Goal: Task Accomplishment & Management: Use online tool/utility

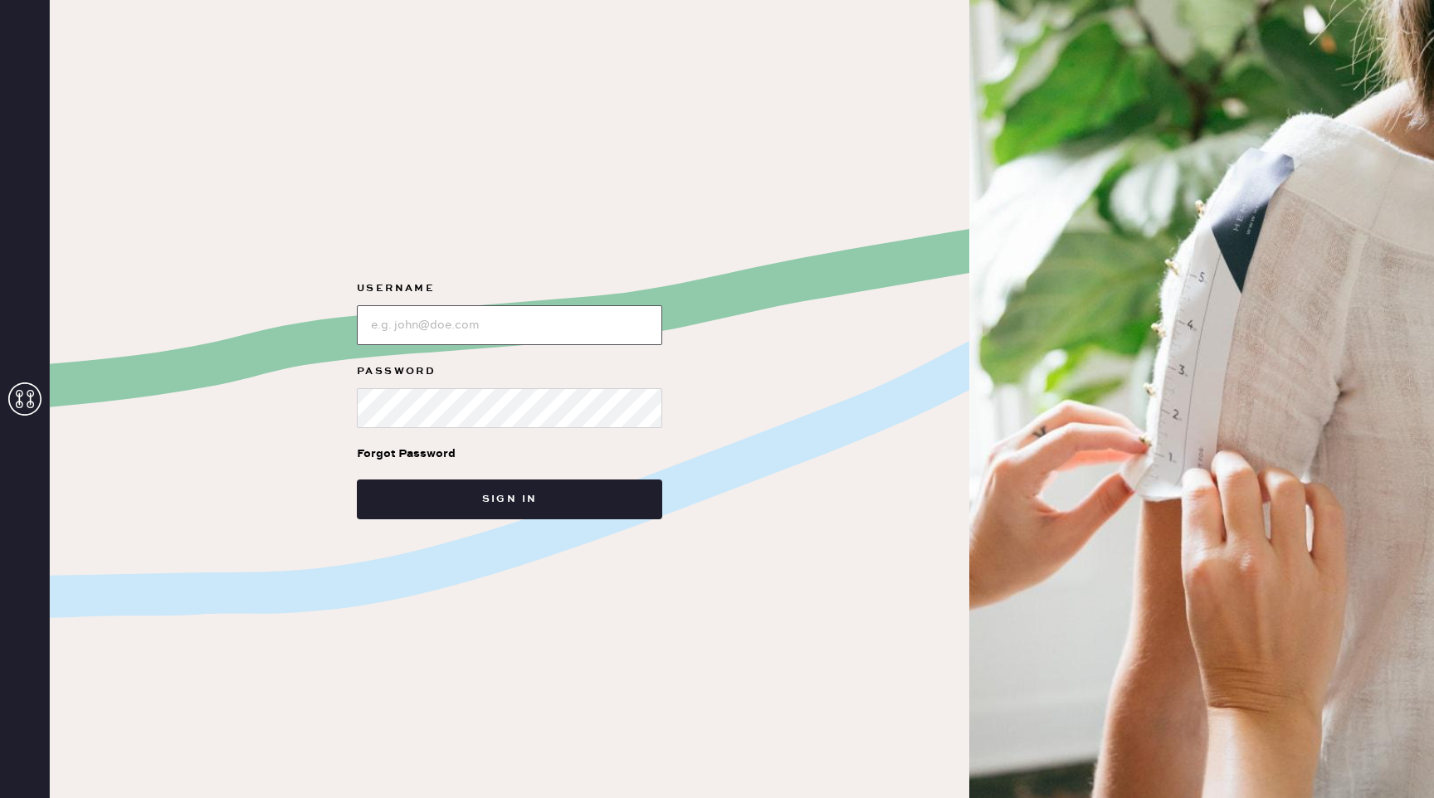
click at [493, 332] on input "loginName" at bounding box center [509, 325] width 305 height 40
type input "[EMAIL_ADDRESS][DOMAIN_NAME]"
click at [357, 480] on button "Sign in" at bounding box center [509, 500] width 305 height 40
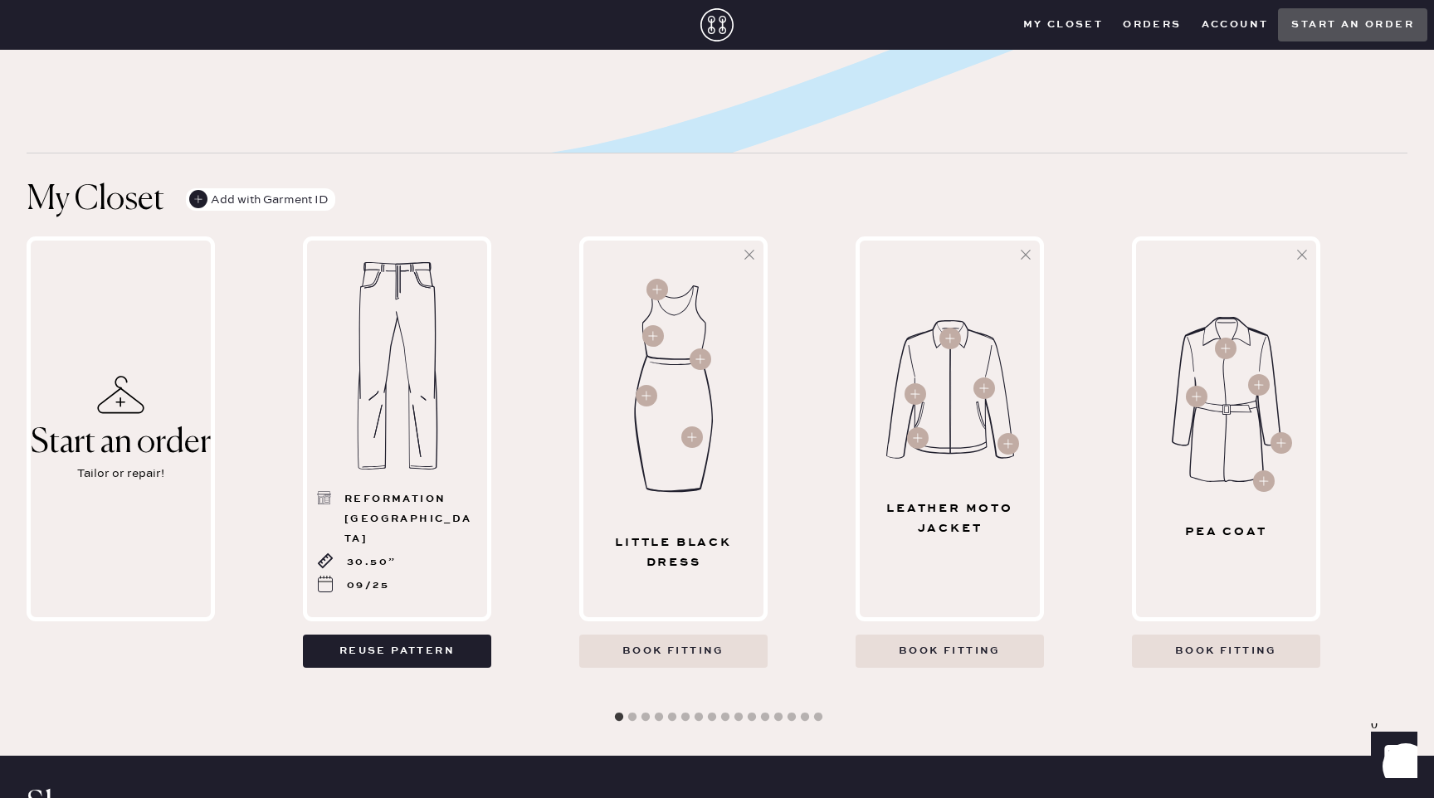
scroll to position [460, 0]
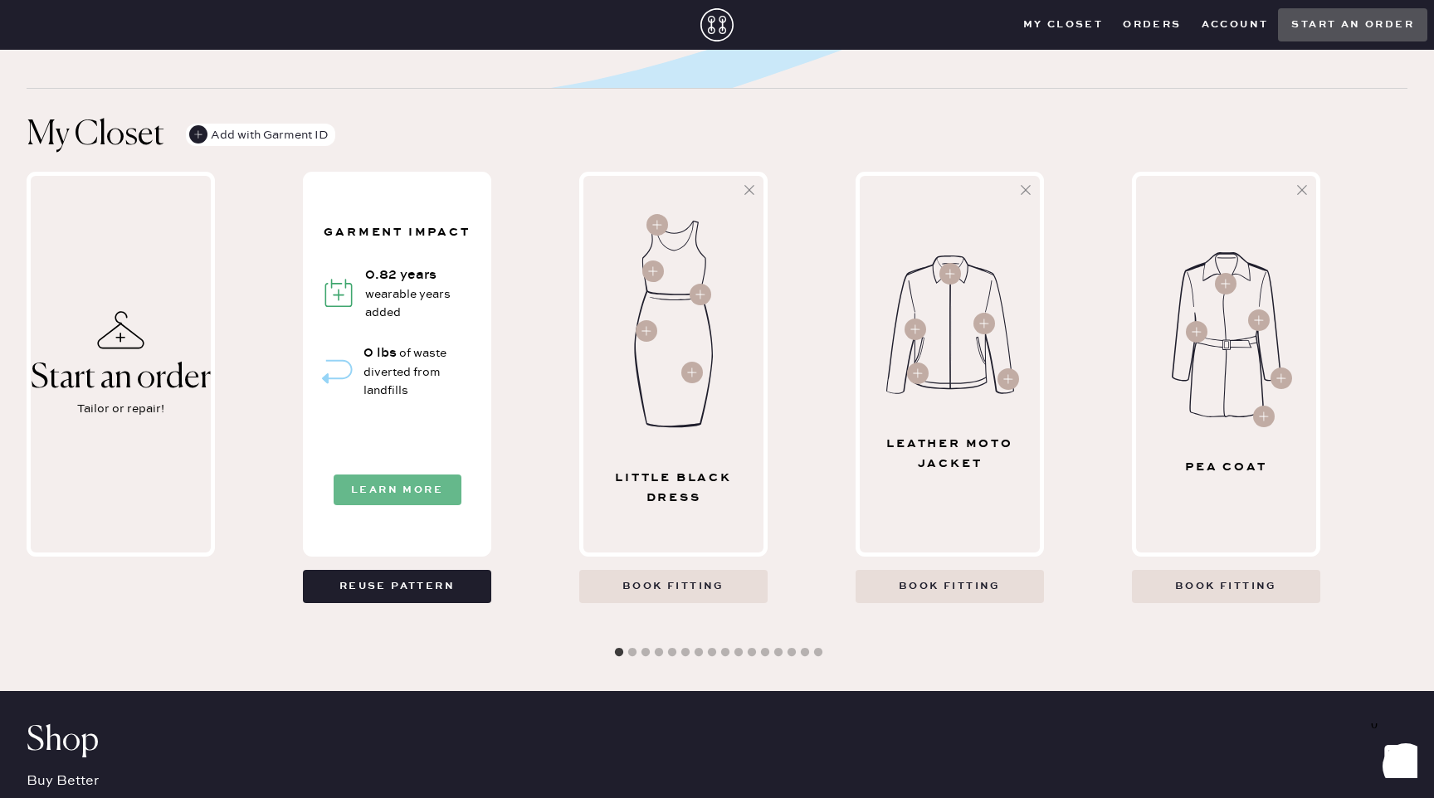
click at [374, 488] on button "Learn More" at bounding box center [398, 490] width 128 height 31
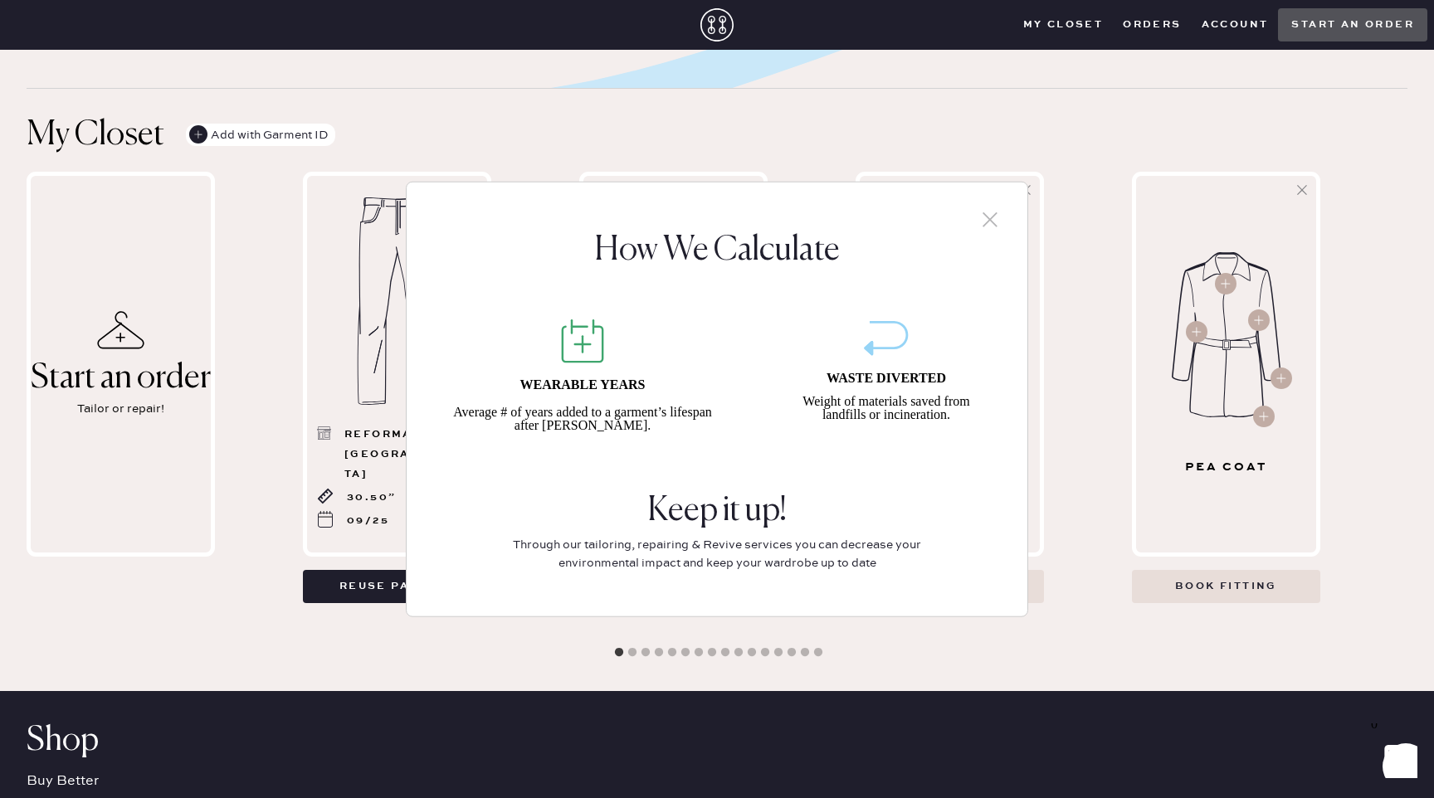
click at [376, 664] on div "How We Calculate WEARABLE YEARS Average # of years added to a garment’s lifespa…" at bounding box center [717, 399] width 1434 height 798
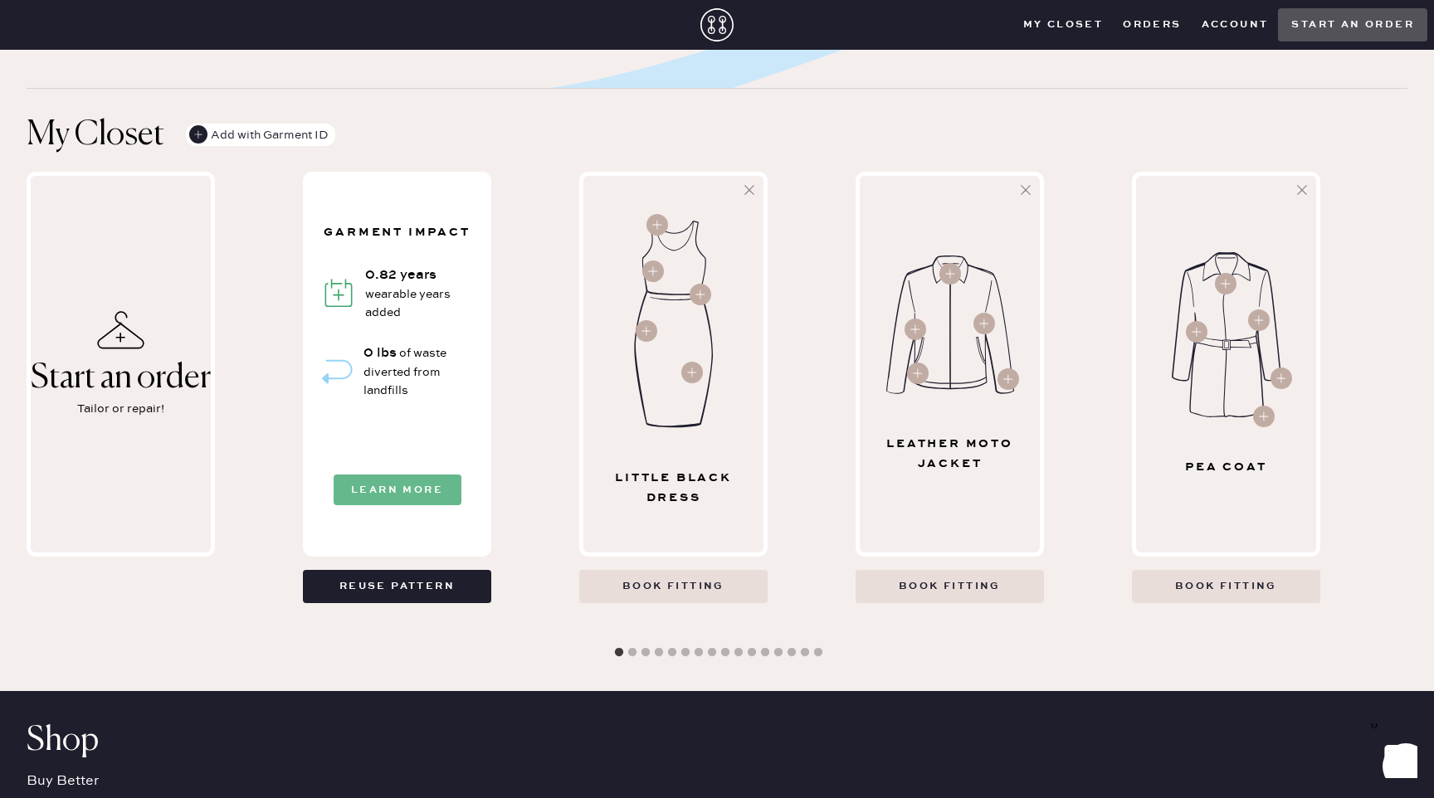
click at [388, 491] on button "Learn More" at bounding box center [398, 490] width 128 height 31
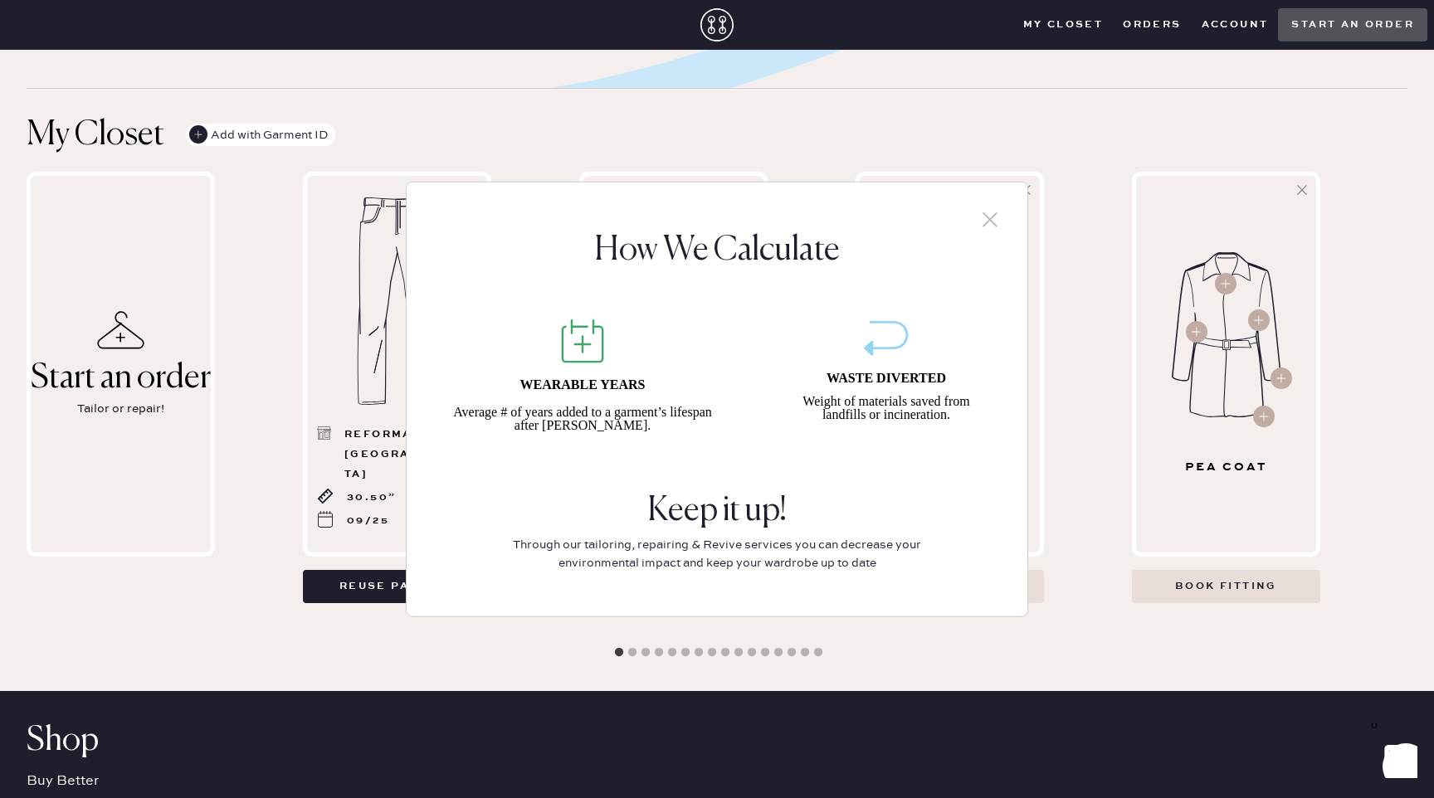
click at [999, 217] on icon at bounding box center [989, 219] width 25 height 25
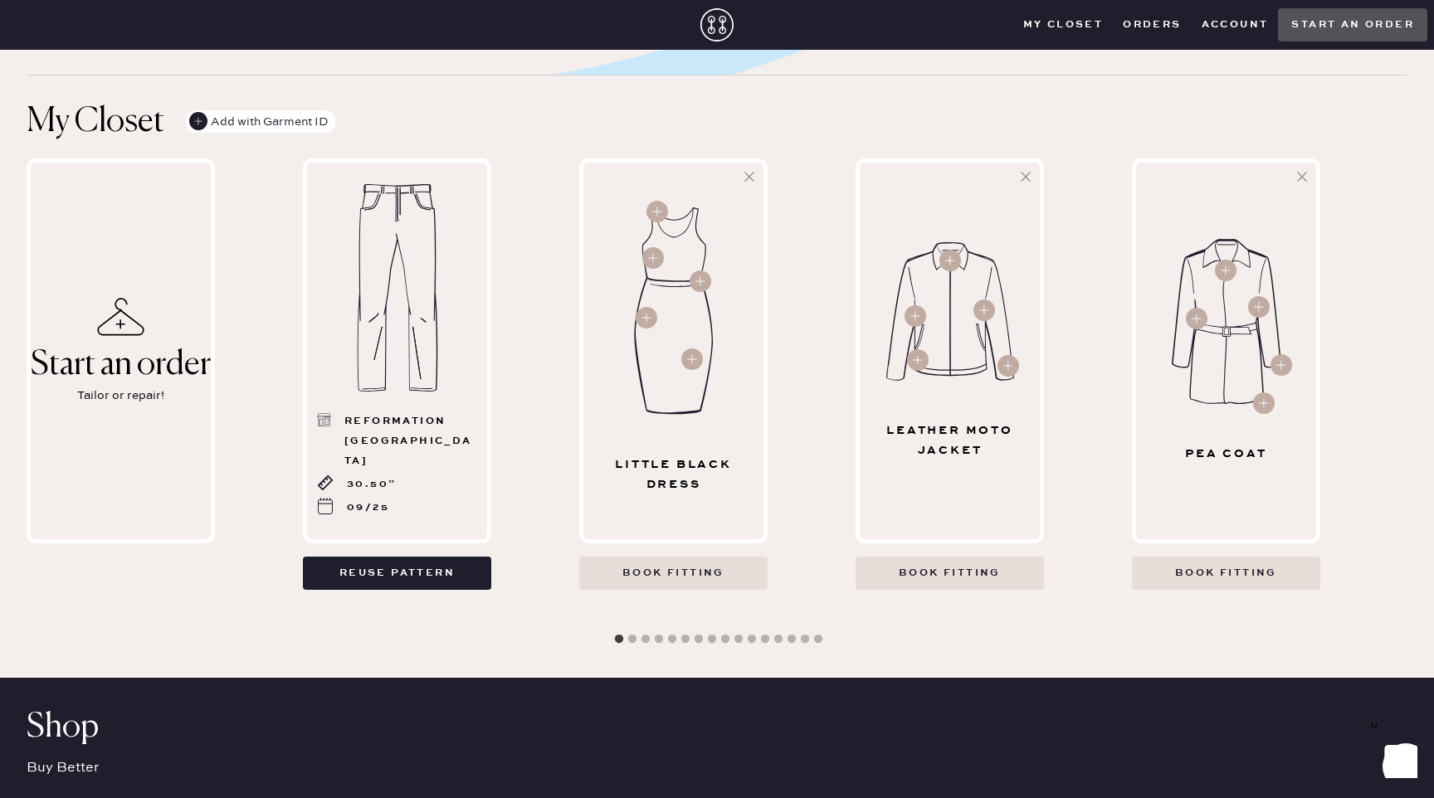
scroll to position [479, 0]
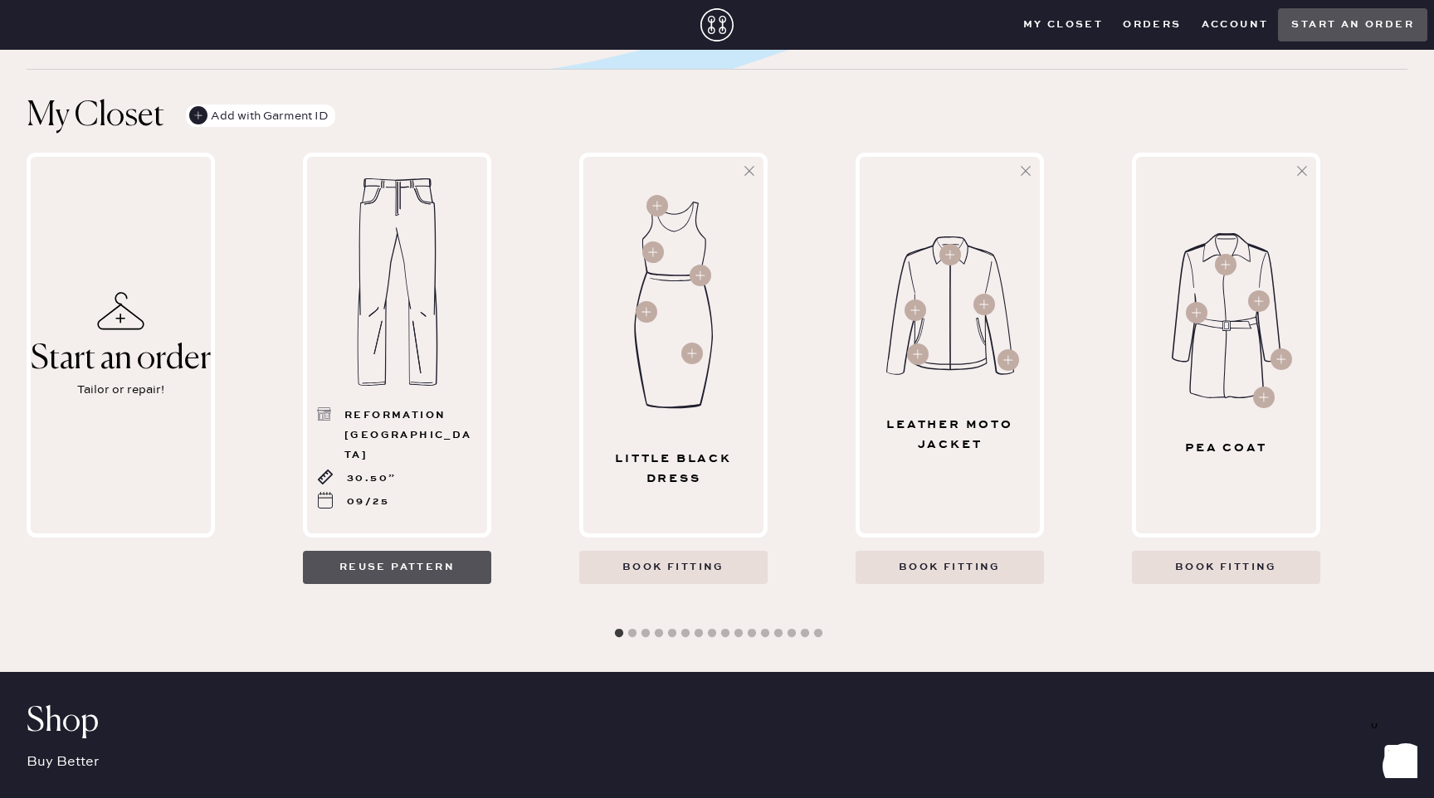
click at [448, 564] on button "Reuse pattern" at bounding box center [397, 567] width 188 height 33
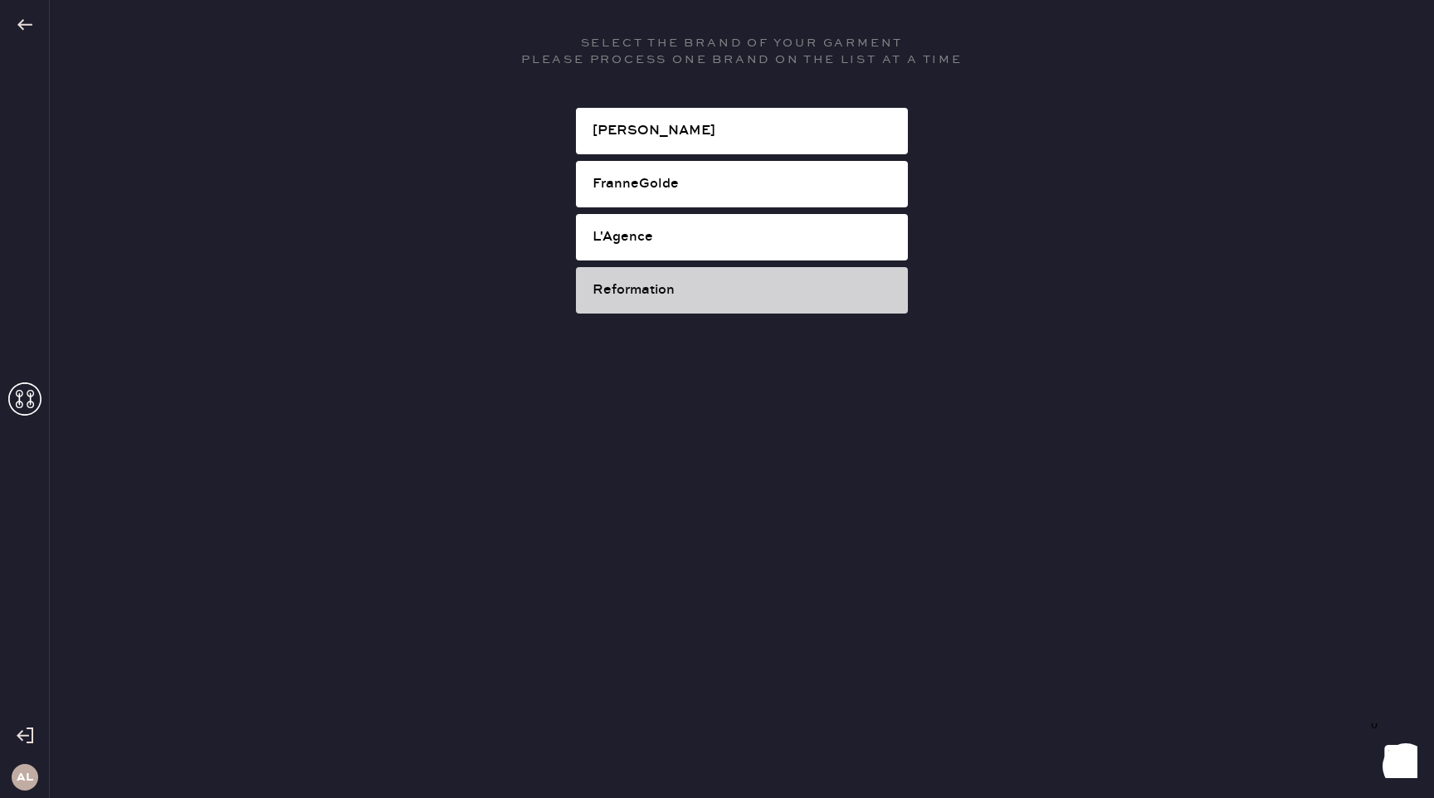
click at [672, 297] on div "Reformation" at bounding box center [743, 290] width 302 height 20
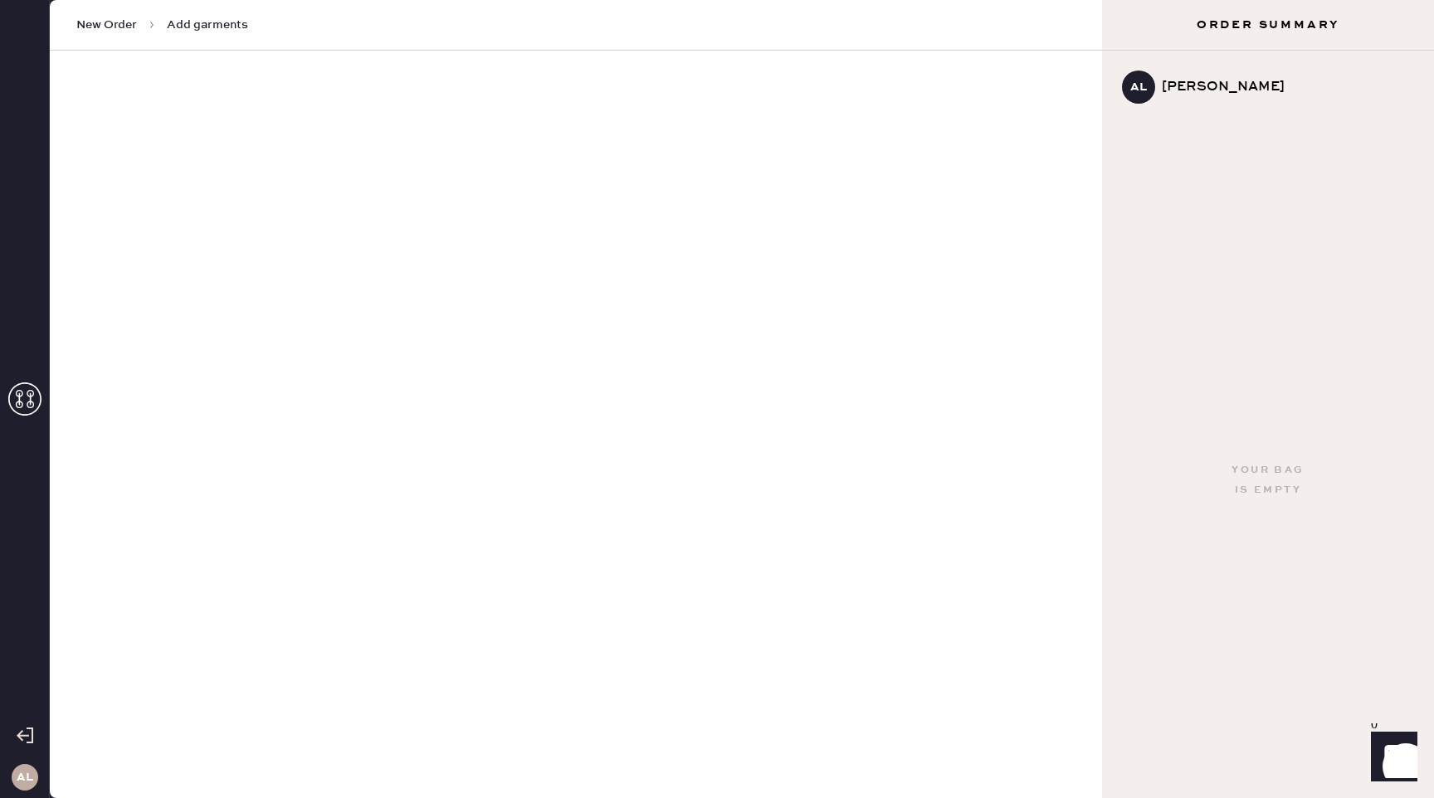
select select "2"
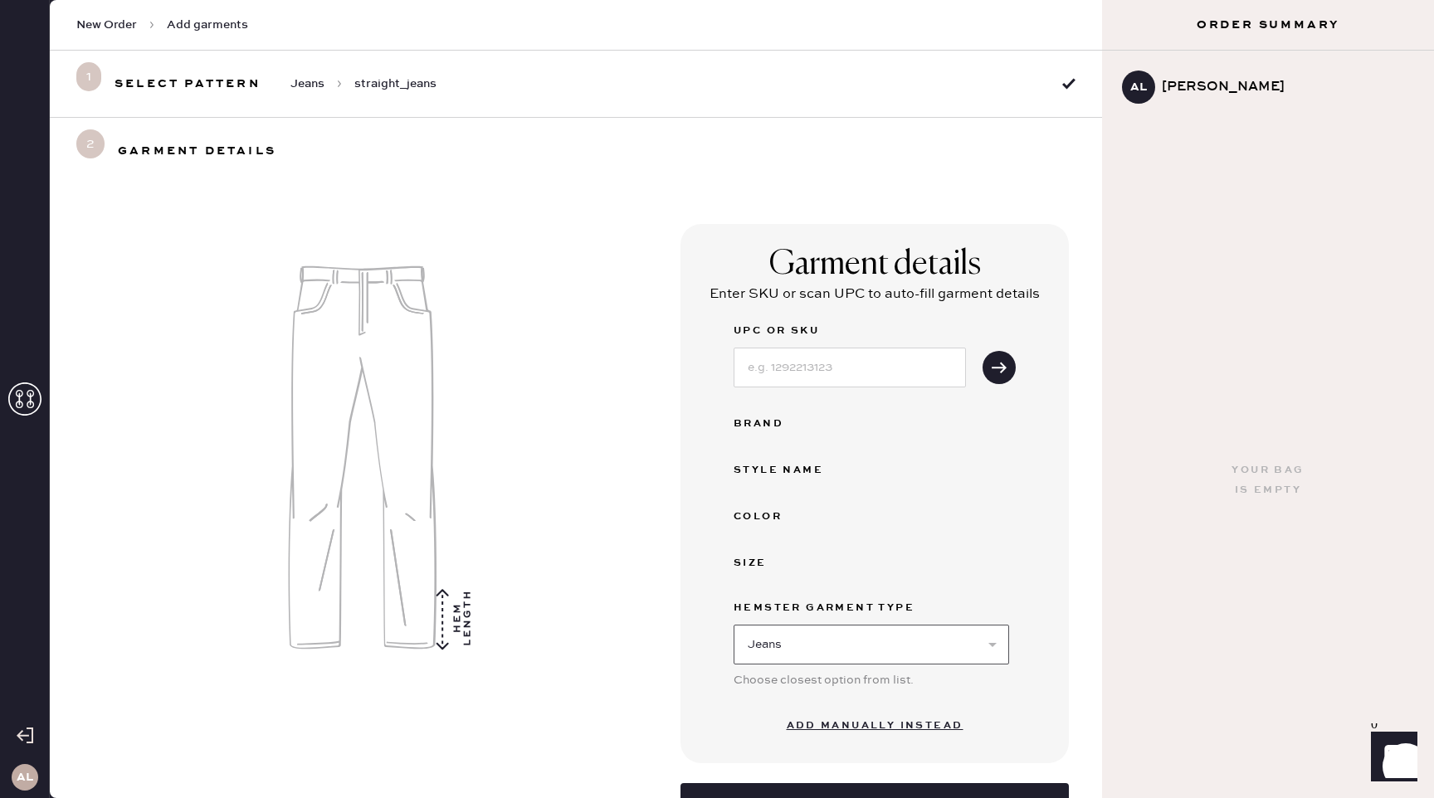
click at [766, 645] on select "Select Basic Skirt Jeans Leggings Pants Shorts Basic Sleeved Dress Basic Sleeve…" at bounding box center [871, 645] width 275 height 40
